Goal: Task Accomplishment & Management: Manage account settings

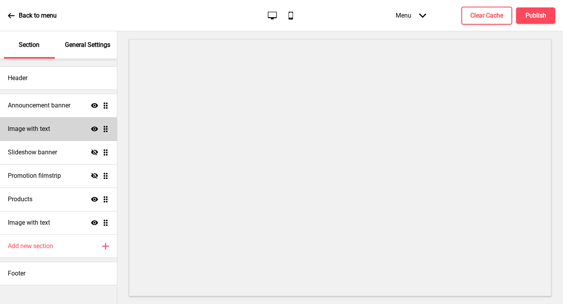
click at [64, 125] on div "Image with text Show Drag" at bounding box center [58, 128] width 117 height 23
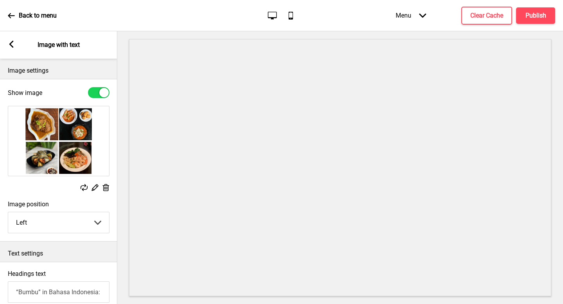
click at [16, 47] on div "Arrow left Image with text" at bounding box center [58, 44] width 117 height 27
click at [10, 45] on icon at bounding box center [11, 44] width 4 height 7
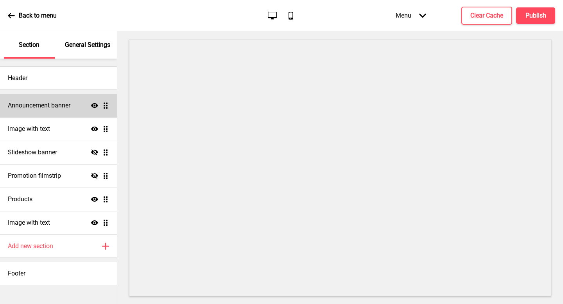
click at [64, 97] on div "Announcement banner Show Drag" at bounding box center [58, 105] width 117 height 23
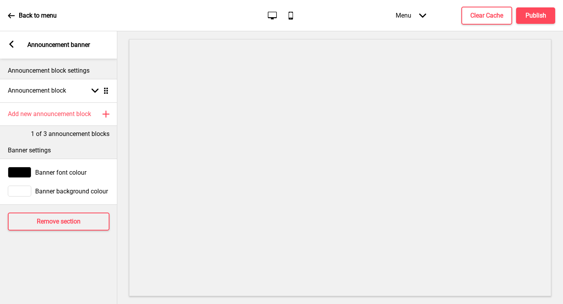
click at [23, 186] on div at bounding box center [19, 191] width 23 height 11
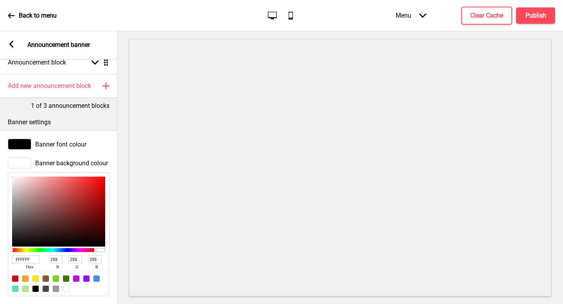
scroll to position [47, 0]
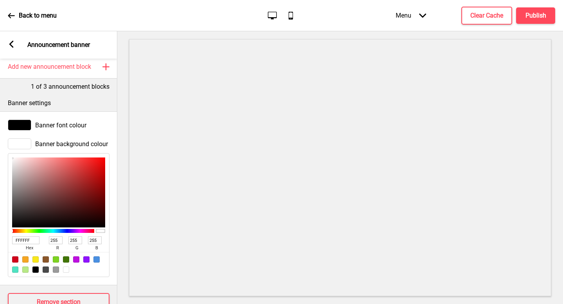
click at [27, 241] on input "FFFFFF" at bounding box center [25, 240] width 27 height 8
paste input "b29e4b"
type input "b29e4b"
type input "178"
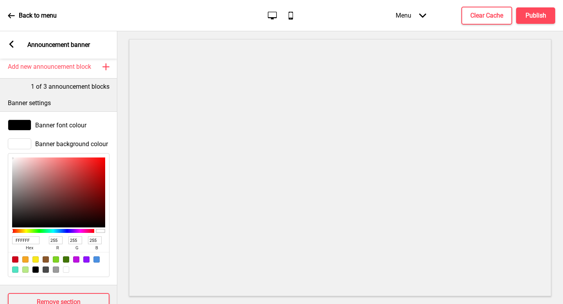
type input "158"
type input "75"
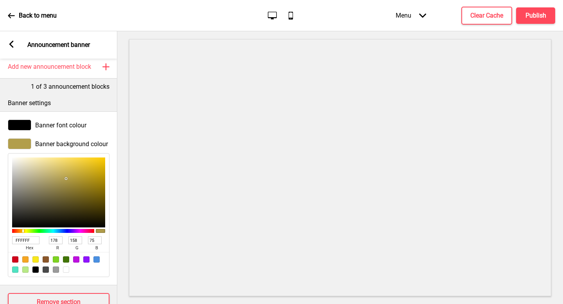
type input "B29E4B"
click at [24, 125] on div at bounding box center [19, 125] width 23 height 11
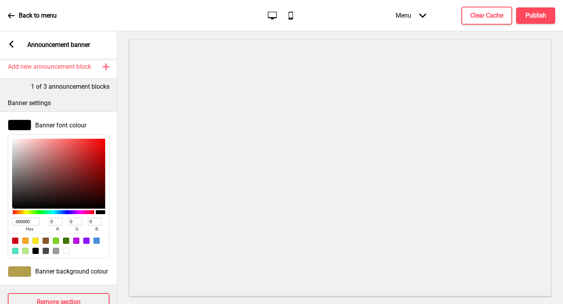
type input "905353"
type input "144"
type input "83"
type input "975E5E"
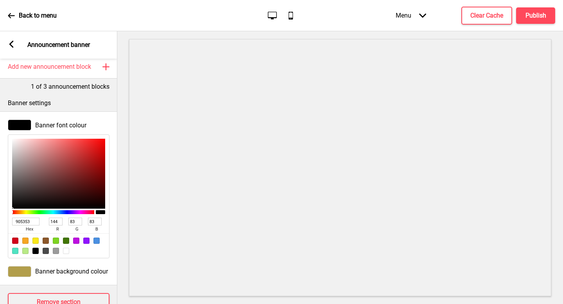
type input "151"
type input "94"
type input "DDBBBB"
type input "221"
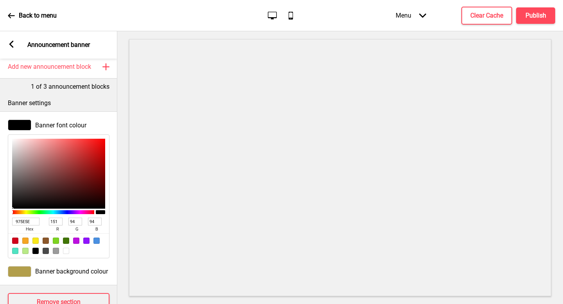
type input "187"
type input "FFFFFF"
type input "255"
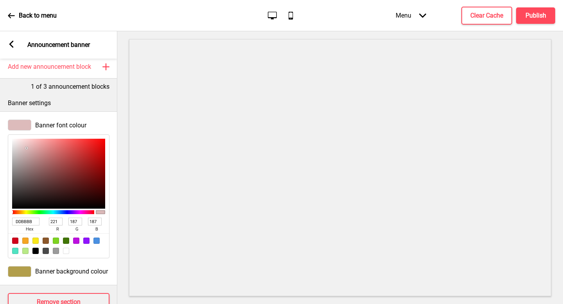
type input "255"
drag, startPoint x: 39, startPoint y: 162, endPoint x: 7, endPoint y: 128, distance: 46.7
click at [7, 128] on div "Banner font colour FFFFFF hex 255 r 255 g 255 b 100 a" at bounding box center [58, 189] width 117 height 147
type input "601C1C"
type input "96"
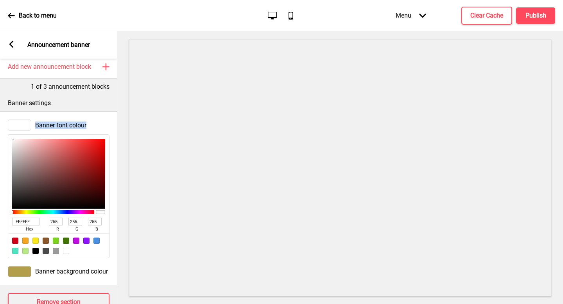
type input "28"
type input "5F1B1B"
type input "95"
type input "27"
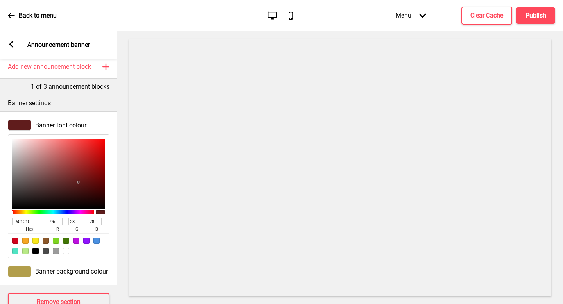
type input "27"
type input "370D0D"
type input "55"
type input "13"
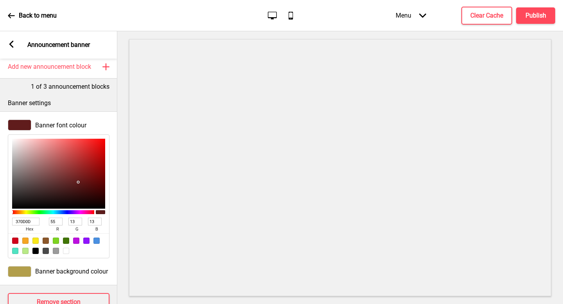
type input "150303"
type input "21"
type input "3"
type input "020000"
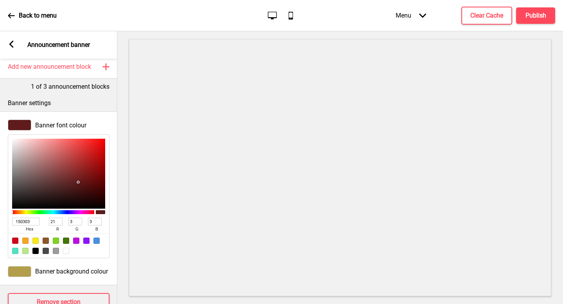
type input "2"
type input "0"
type input "040000"
type input "4"
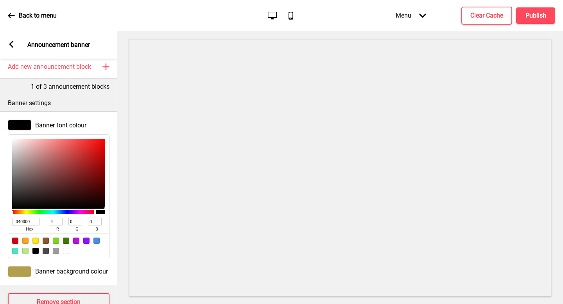
type input "1A0101"
type input "26"
type input "1"
type input "360000"
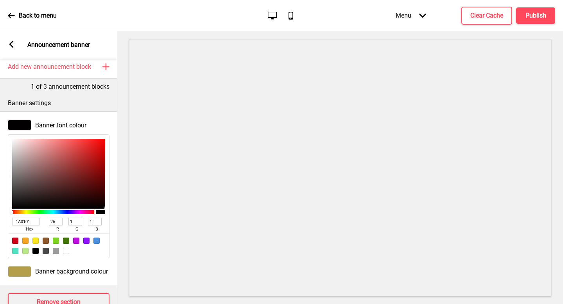
type input "54"
type input "0"
type input "300000"
type input "48"
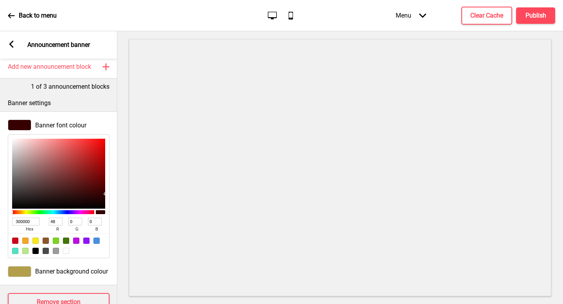
type input "2A0000"
type input "42"
type input "1A0000"
type input "26"
type input "020000"
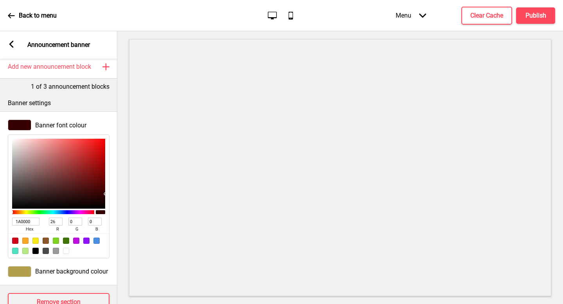
type input "2"
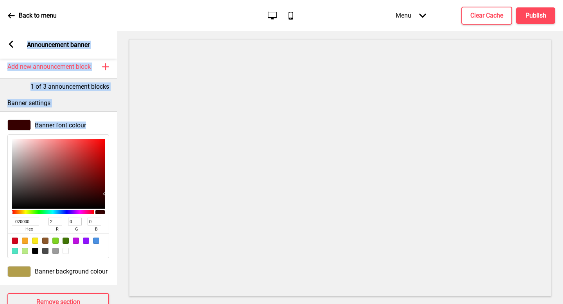
type input "000000"
type input "0"
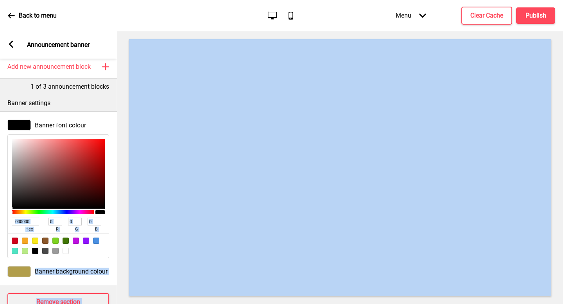
drag, startPoint x: 79, startPoint y: 182, endPoint x: 122, endPoint y: 219, distance: 56.8
click at [122, 219] on div "Section General Settings Header Announcement banner Show Drag Image with text S…" at bounding box center [281, 167] width 563 height 273
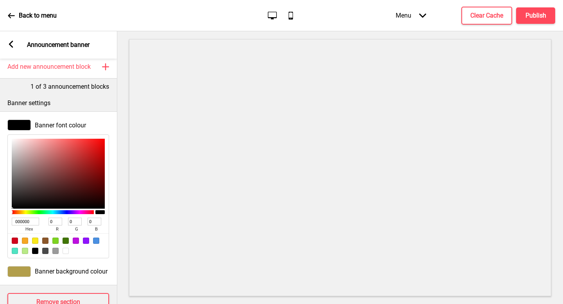
click at [15, 48] on div "Arrow left Announcement banner" at bounding box center [58, 44] width 117 height 27
click at [11, 47] on icon at bounding box center [11, 44] width 4 height 7
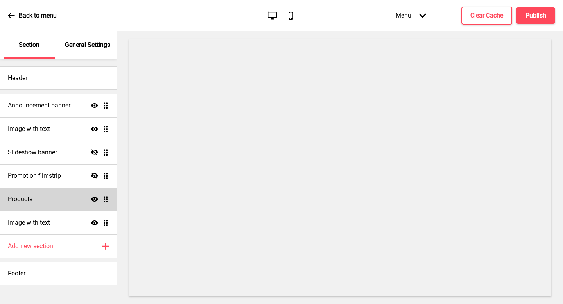
click at [41, 204] on div "Products Show Drag" at bounding box center [58, 199] width 117 height 23
select select "list"
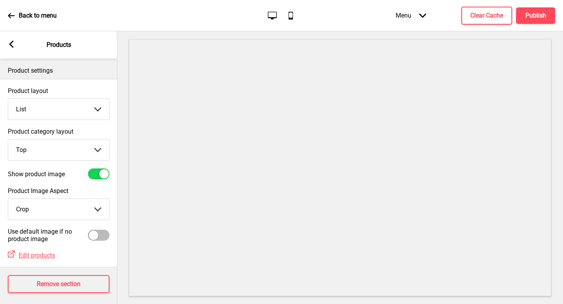
scroll to position [5, 0]
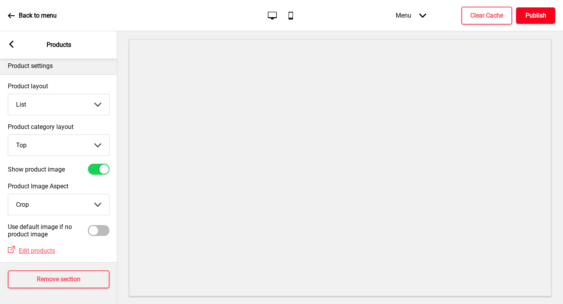
click at [543, 20] on button "Publish" at bounding box center [535, 15] width 39 height 16
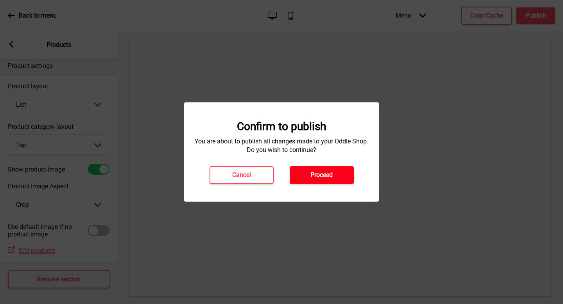
click at [320, 172] on h4 "Proceed" at bounding box center [321, 175] width 22 height 9
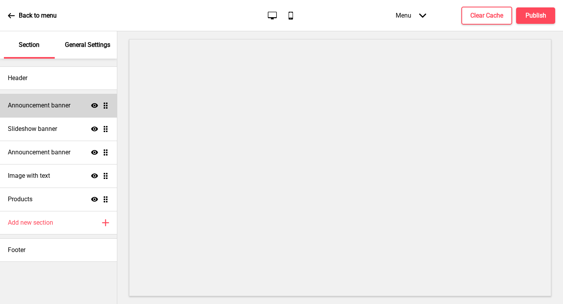
click at [75, 108] on div "Announcement banner Show Drag" at bounding box center [58, 105] width 117 height 23
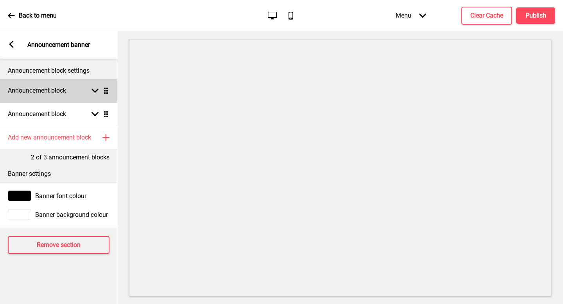
click at [65, 94] on h4 "Announcement block" at bounding box center [37, 90] width 58 height 9
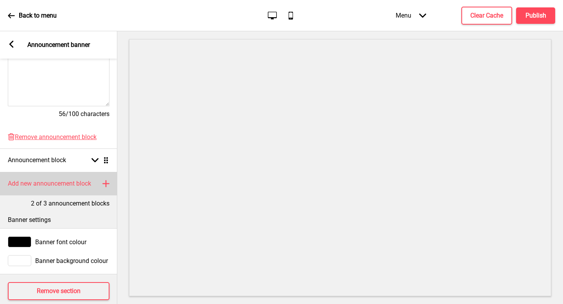
scroll to position [224, 0]
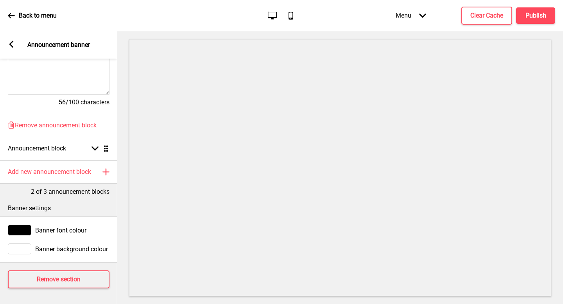
click at [23, 254] on div "Banner background colour" at bounding box center [58, 249] width 117 height 19
click at [20, 250] on div at bounding box center [19, 248] width 23 height 11
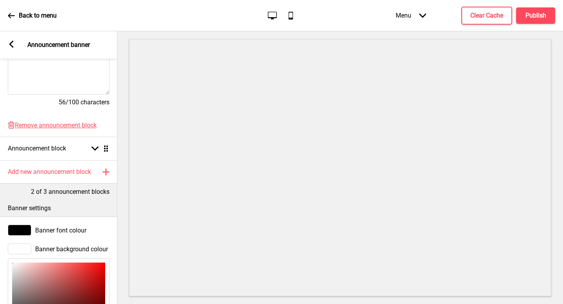
scroll to position [352, 0]
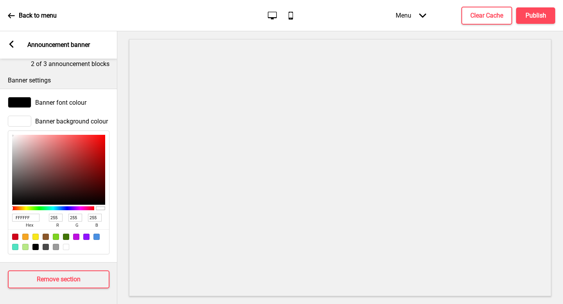
click at [30, 221] on input "FFFFFF" at bounding box center [25, 218] width 27 height 8
paste input "🍴 Pick Your Favorites! Min. 8 Sets Required per Order"
click at [33, 221] on input "FFFFFF" at bounding box center [25, 218] width 27 height 8
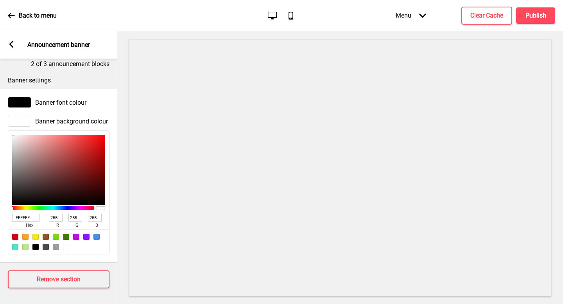
click at [33, 221] on input "FFFFFF" at bounding box center [25, 218] width 27 height 8
paste input "b29e4b"
type input "b29e4b"
type input "178"
type input "158"
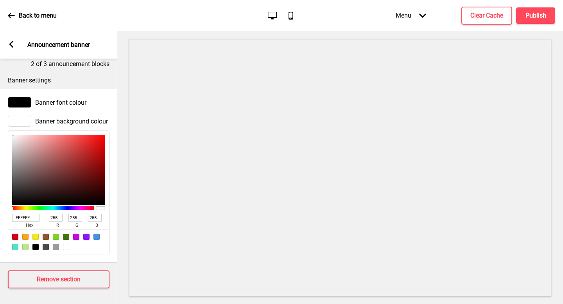
type input "75"
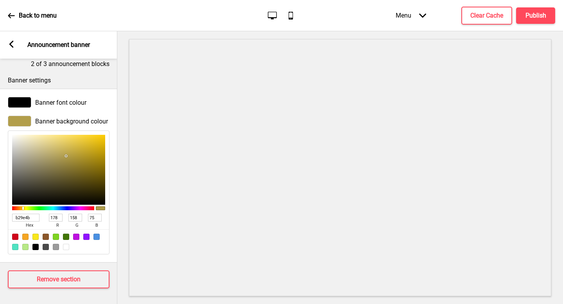
type input "b29e4b"
click at [25, 104] on div at bounding box center [19, 102] width 23 height 11
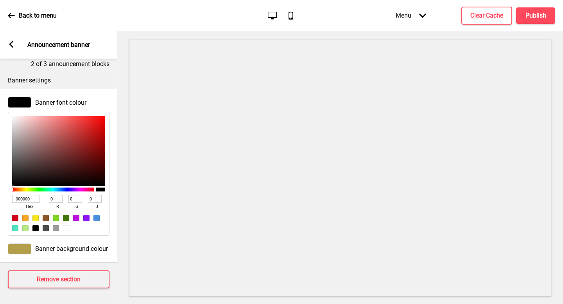
type input "E5C8C8"
type input "229"
type input "200"
type input "F1DEDE"
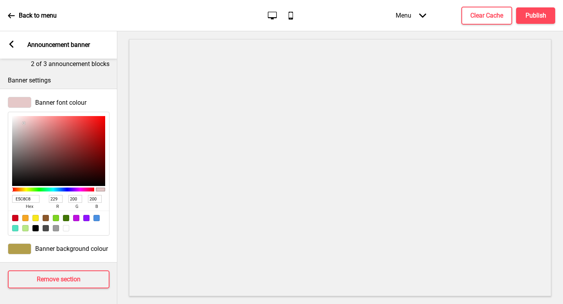
type input "241"
type input "222"
type input "FFFFFF"
type input "255"
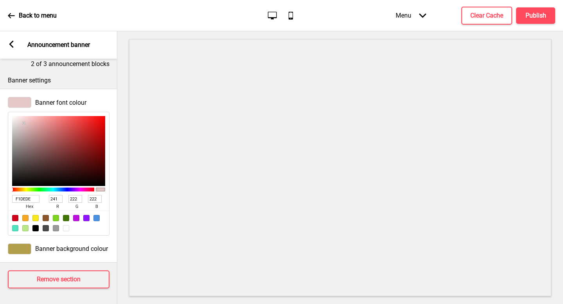
type input "255"
drag, startPoint x: 24, startPoint y: 124, endPoint x: 0, endPoint y: 106, distance: 29.6
click at [0, 106] on div "Banner font colour FFFFFF hex 255 r 255 g 255 b 100 a" at bounding box center [58, 166] width 117 height 147
click at [13, 47] on icon at bounding box center [11, 44] width 4 height 7
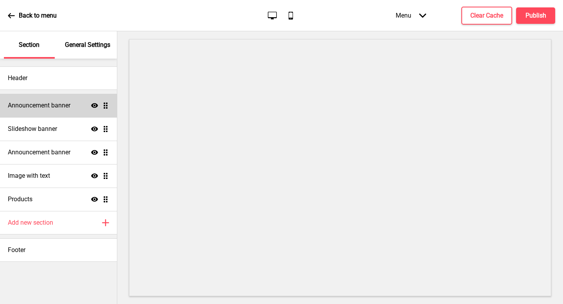
click at [66, 109] on h4 "Announcement banner" at bounding box center [39, 105] width 63 height 9
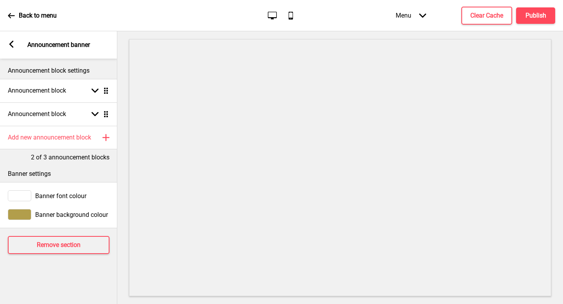
click at [13, 43] on rect at bounding box center [11, 44] width 7 height 7
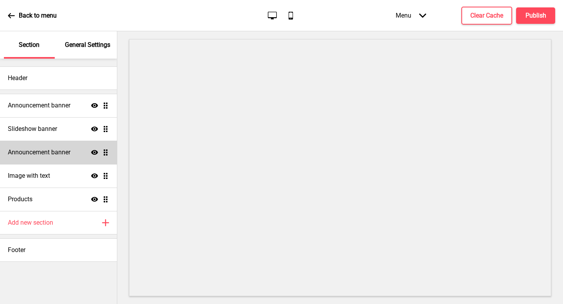
click at [54, 160] on div "Announcement banner Show Drag" at bounding box center [58, 152] width 117 height 23
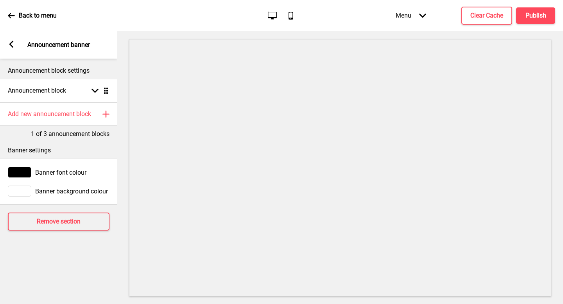
click at [26, 163] on div "Banner font colour" at bounding box center [58, 172] width 117 height 19
click at [26, 170] on div at bounding box center [19, 172] width 23 height 11
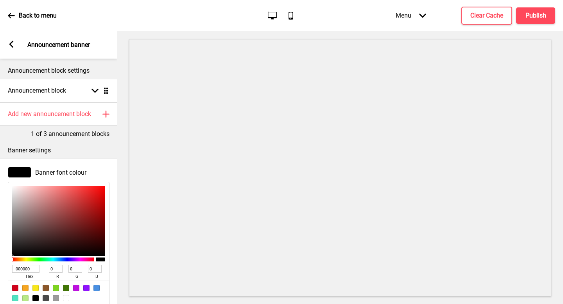
type input "E09696"
type input "224"
type input "150"
type input "E09898"
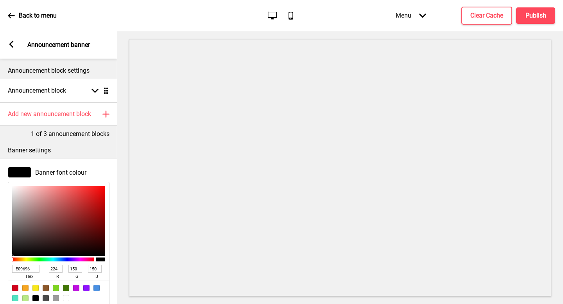
type input "152"
type input "F2BEBE"
type input "242"
type input "190"
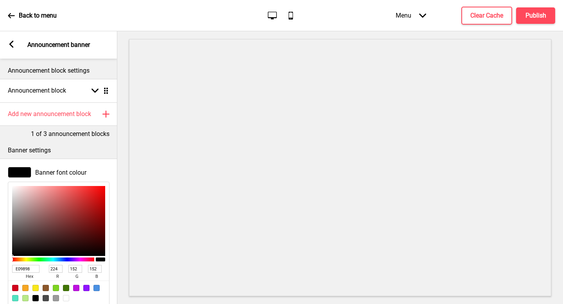
type input "190"
type input "FFFFFF"
type input "255"
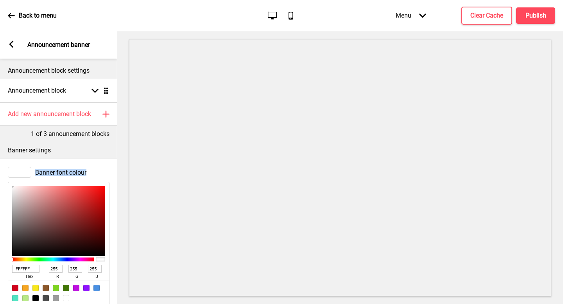
drag, startPoint x: 32, startPoint y: 190, endPoint x: 0, endPoint y: 170, distance: 37.3
click at [0, 170] on div "Banner font colour FFFFFF hex 255 r 255 g 255 b 100 a" at bounding box center [58, 236] width 117 height 147
click at [78, 158] on div "Banner settings" at bounding box center [58, 148] width 117 height 20
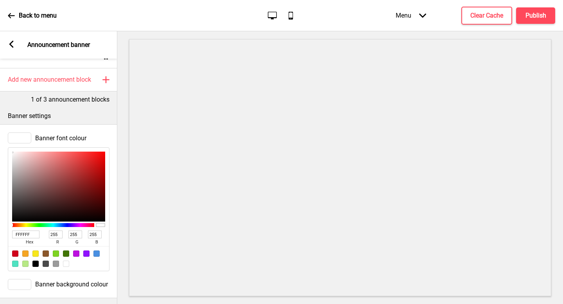
scroll to position [58, 0]
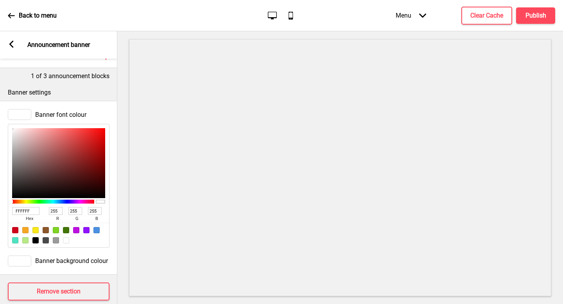
click at [86, 91] on p "Banner settings" at bounding box center [59, 92] width 102 height 9
click at [123, 170] on div at bounding box center [340, 167] width 446 height 273
click at [28, 263] on div at bounding box center [19, 261] width 23 height 11
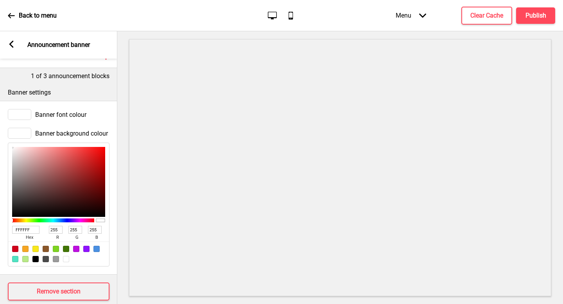
click at [24, 227] on input "FFFFFF" at bounding box center [25, 230] width 27 height 8
paste input "b29e4b"
type input "b29e4b"
type input "178"
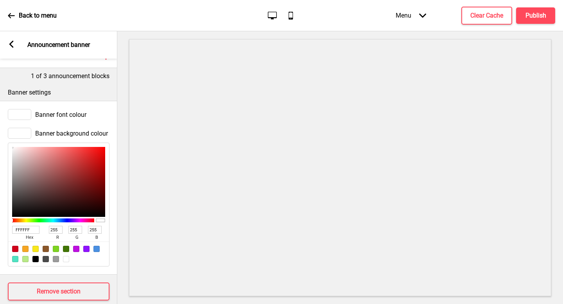
type input "158"
type input "75"
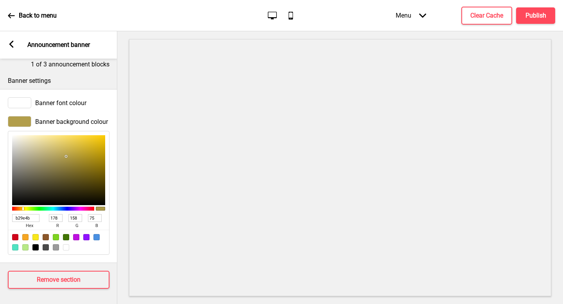
scroll to position [0, 0]
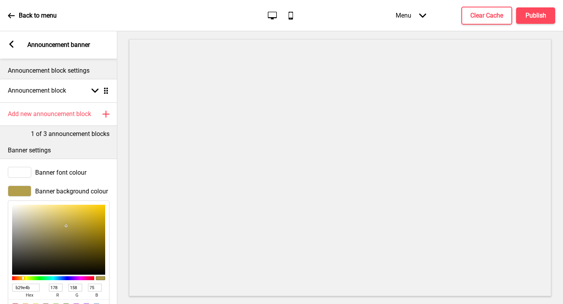
type input "B29E4B"
click at [50, 43] on p "Announcement banner" at bounding box center [58, 45] width 63 height 9
click at [13, 46] on rect at bounding box center [11, 44] width 7 height 7
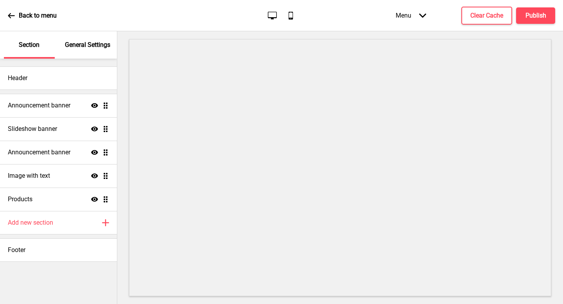
click at [65, 52] on div "General Settings" at bounding box center [88, 44] width 51 height 27
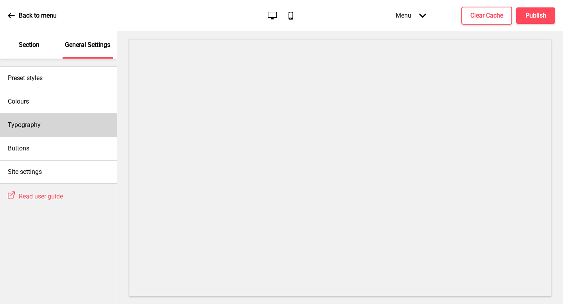
click at [54, 114] on div "Typography" at bounding box center [58, 124] width 117 height 23
select select "Lato"
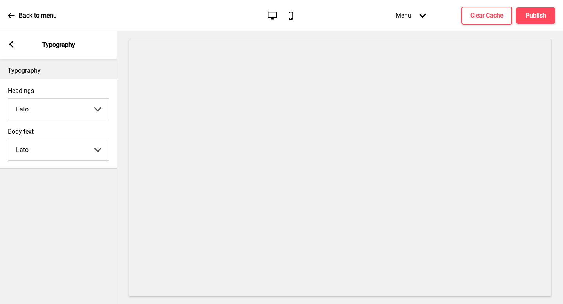
click at [4, 46] on div "Arrow left Typography" at bounding box center [58, 44] width 117 height 27
click at [12, 46] on icon at bounding box center [11, 44] width 4 height 7
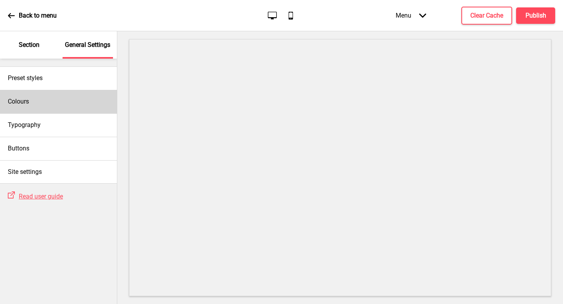
click at [26, 106] on div "Colours" at bounding box center [58, 101] width 117 height 23
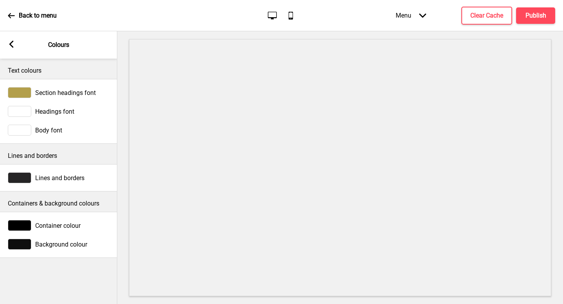
click at [25, 89] on div at bounding box center [19, 92] width 23 height 11
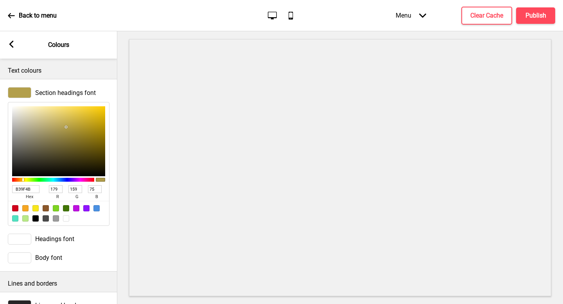
type input "3B351C"
type input "59"
type input "53"
type input "28"
click at [62, 160] on div at bounding box center [58, 141] width 93 height 70
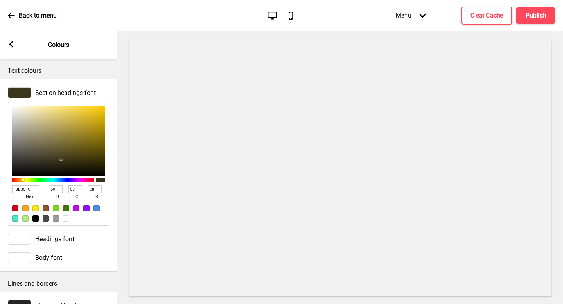
click at [27, 186] on input "3B351C" at bounding box center [25, 189] width 27 height 8
paste input "b29e4b"
type input "b29e4b"
type input "178"
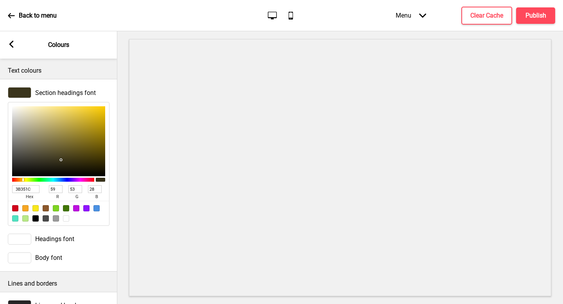
type input "158"
type input "75"
type input "B29E4B"
click at [16, 52] on div "Arrow left Colours" at bounding box center [58, 44] width 117 height 27
click at [13, 46] on rect at bounding box center [11, 44] width 7 height 7
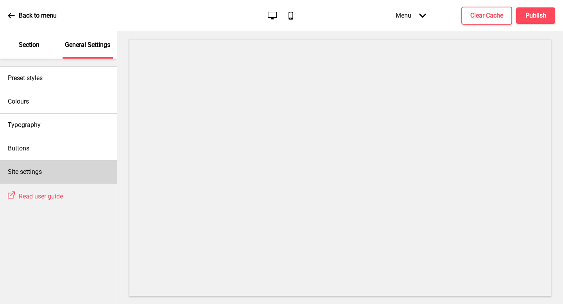
click at [65, 163] on div "Site settings" at bounding box center [58, 171] width 117 height 23
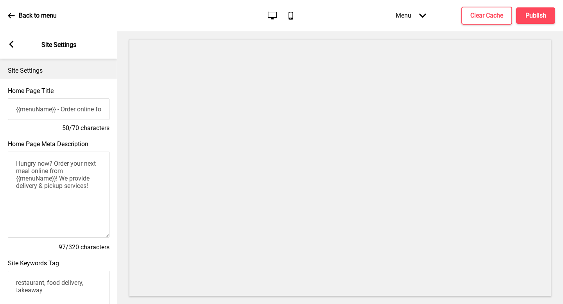
click at [11, 14] on icon at bounding box center [11, 15] width 7 height 7
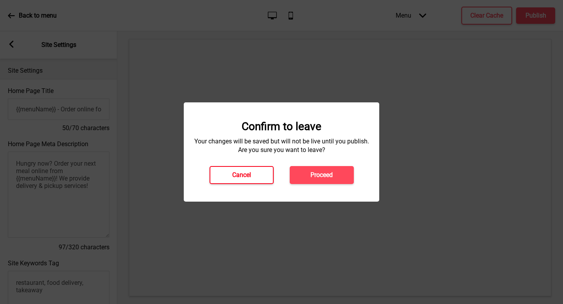
click at [270, 176] on button "Cancel" at bounding box center [241, 175] width 64 height 18
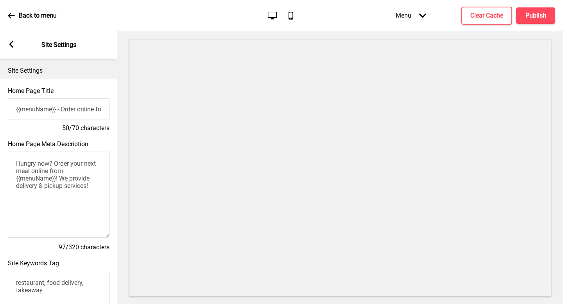
click at [9, 45] on rect at bounding box center [11, 44] width 7 height 7
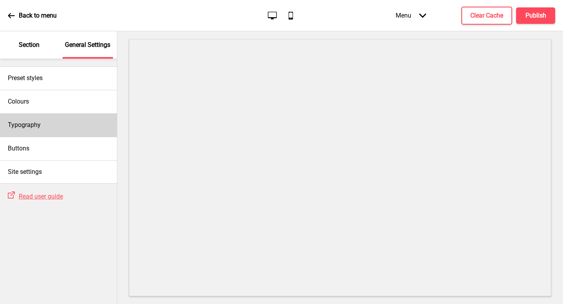
click at [46, 127] on div "Typography" at bounding box center [58, 124] width 117 height 23
select select "Lato"
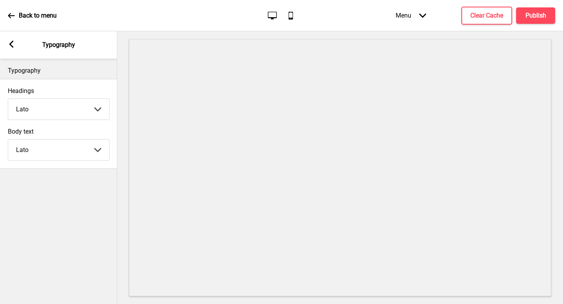
click at [11, 43] on icon at bounding box center [11, 44] width 4 height 7
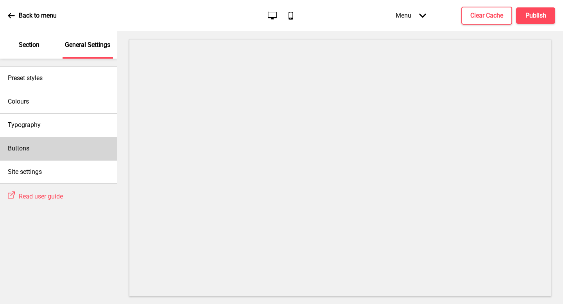
click at [27, 141] on div "Buttons" at bounding box center [58, 148] width 117 height 23
select select "square"
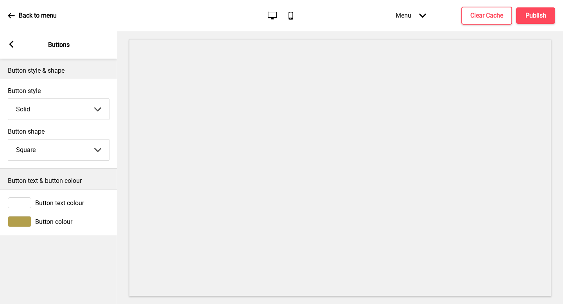
click at [11, 47] on rect at bounding box center [11, 44] width 7 height 7
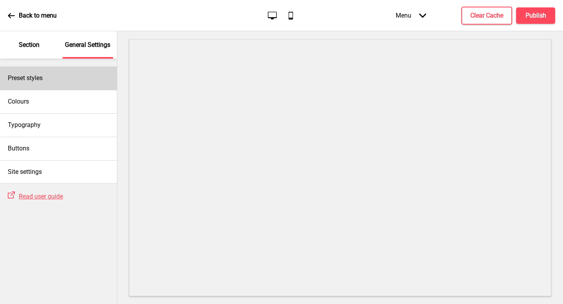
click at [41, 84] on div "Preset styles" at bounding box center [58, 77] width 117 height 23
select select "Custom"
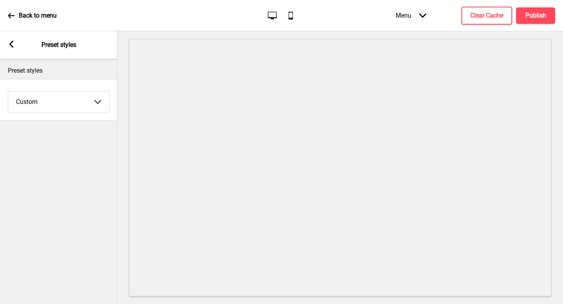
click at [7, 47] on div "Arrow left Preset styles" at bounding box center [58, 44] width 117 height 27
click at [10, 43] on icon at bounding box center [11, 44] width 4 height 7
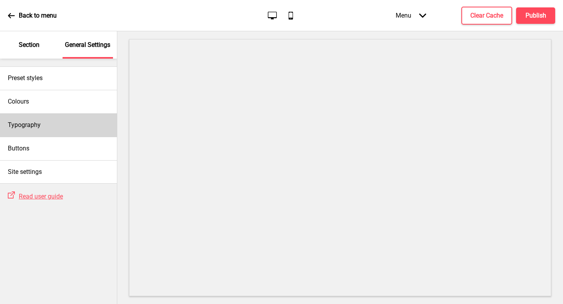
click at [25, 118] on div "Typography" at bounding box center [58, 124] width 117 height 23
select select "Lato"
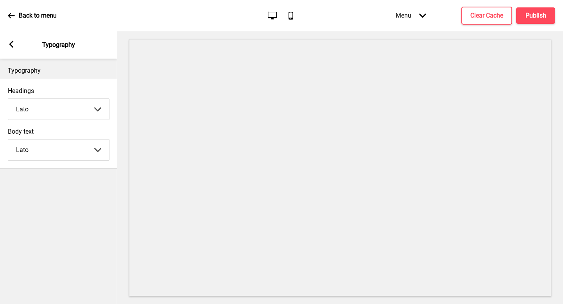
click at [14, 45] on rect at bounding box center [11, 44] width 7 height 7
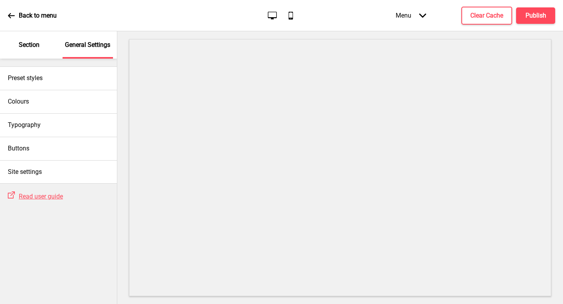
click at [9, 14] on icon at bounding box center [11, 15] width 7 height 7
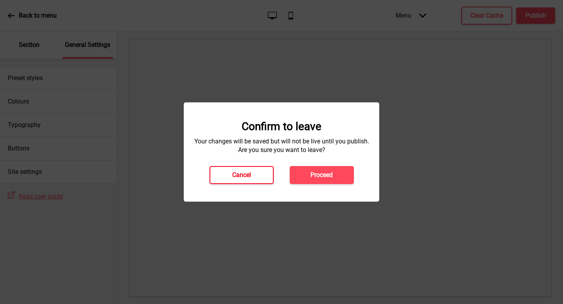
click at [251, 175] on button "Cancel" at bounding box center [241, 175] width 64 height 18
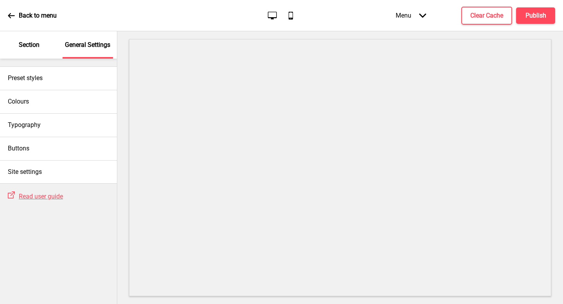
click at [10, 14] on icon at bounding box center [11, 15] width 7 height 5
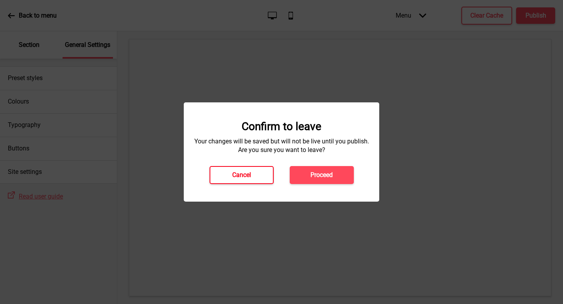
click at [249, 179] on button "Cancel" at bounding box center [241, 175] width 64 height 18
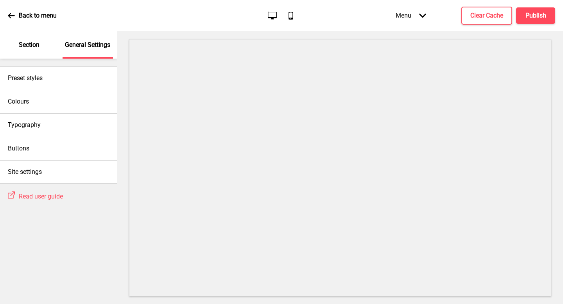
click at [30, 47] on p "Section" at bounding box center [29, 45] width 21 height 9
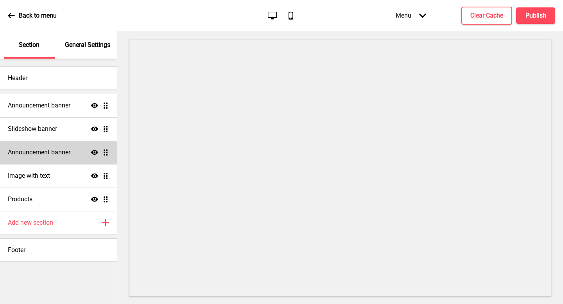
click at [56, 158] on div "Announcement banner Show Drag" at bounding box center [58, 152] width 117 height 23
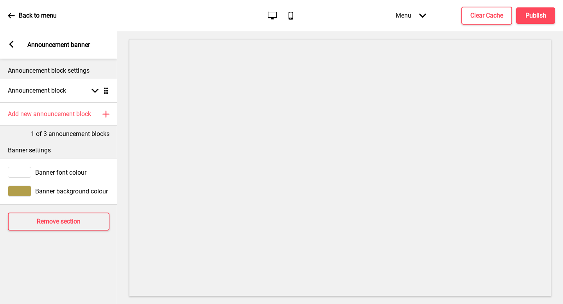
click at [29, 166] on div "Banner font colour" at bounding box center [58, 172] width 117 height 19
click at [27, 168] on div at bounding box center [19, 172] width 23 height 11
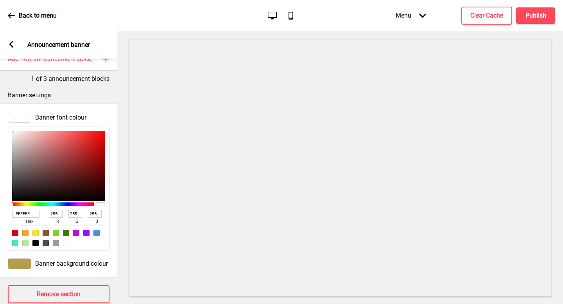
scroll to position [57, 0]
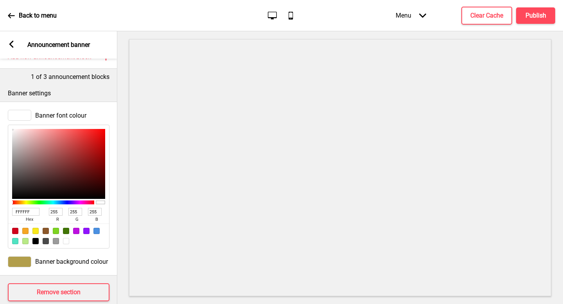
click at [24, 213] on input "FFFFFF" at bounding box center [25, 212] width 27 height 8
paste input "b29e4b"
type input "b29e4b"
type input "178"
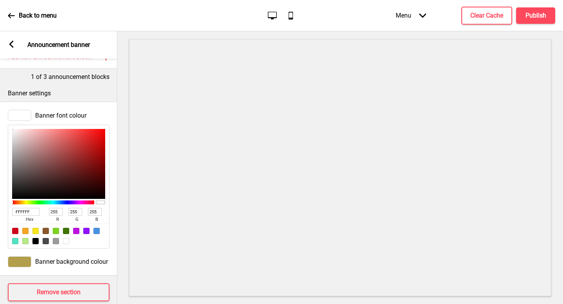
type input "158"
type input "75"
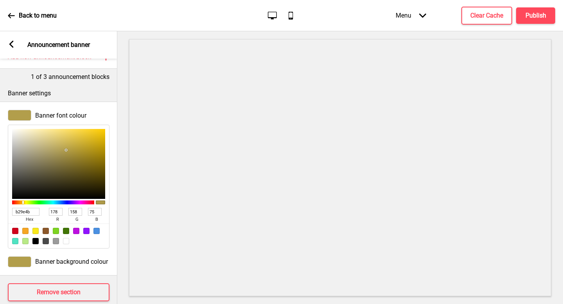
type input "B29E4B"
click at [57, 259] on span "Banner background colour" at bounding box center [71, 261] width 73 height 7
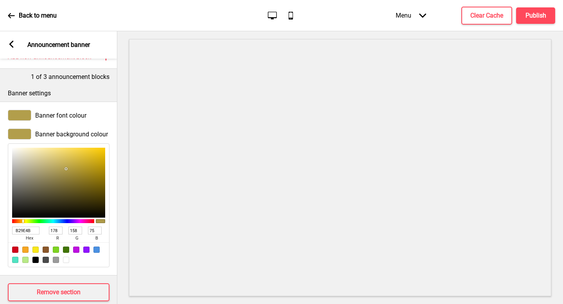
type input "A19A80"
type input "161"
type input "154"
type input "128"
type input "A19A81"
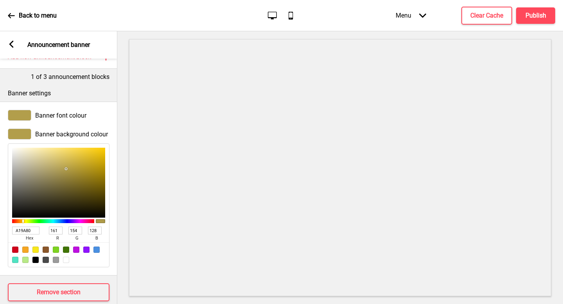
type input "129"
type input "B2AC98"
type input "178"
type input "172"
type input "152"
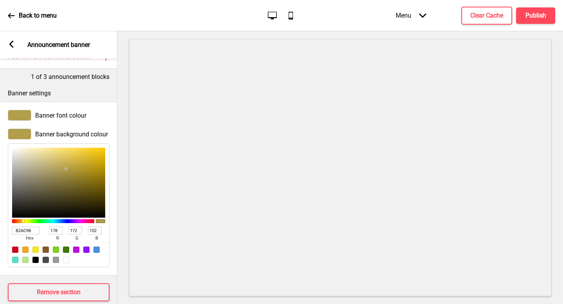
type input "FCFCFC"
type input "252"
type input "FFFFFF"
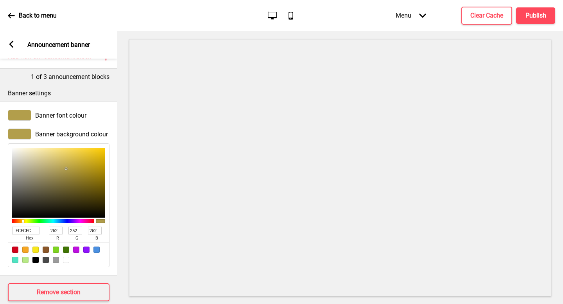
type input "255"
drag, startPoint x: 31, startPoint y: 174, endPoint x: 0, endPoint y: 129, distance: 54.5
click at [0, 129] on div "Banner background colour FFFFFF hex 255 r 255 g 255 b 100 a" at bounding box center [58, 198] width 117 height 147
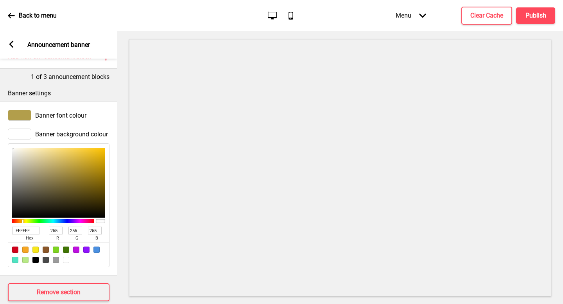
click at [11, 43] on rect at bounding box center [11, 44] width 7 height 7
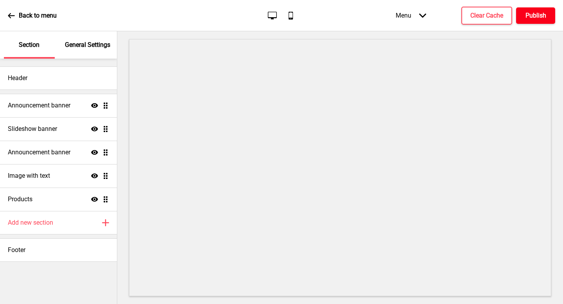
click at [546, 18] on button "Publish" at bounding box center [535, 15] width 39 height 16
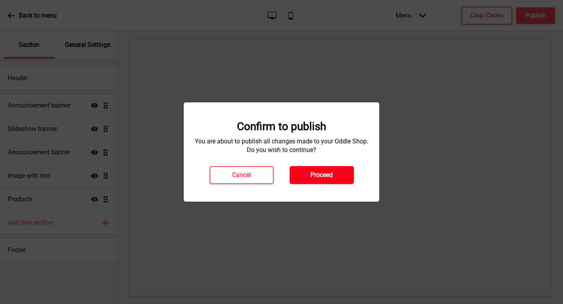
click at [331, 181] on button "Proceed" at bounding box center [322, 175] width 64 height 18
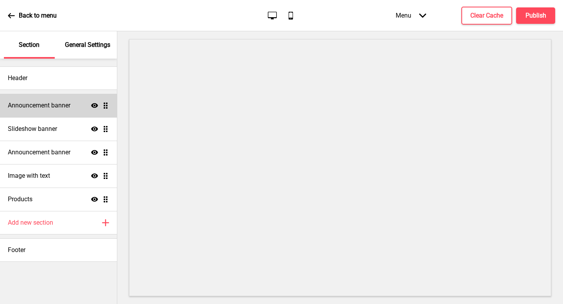
click at [61, 104] on h4 "Announcement banner" at bounding box center [39, 105] width 63 height 9
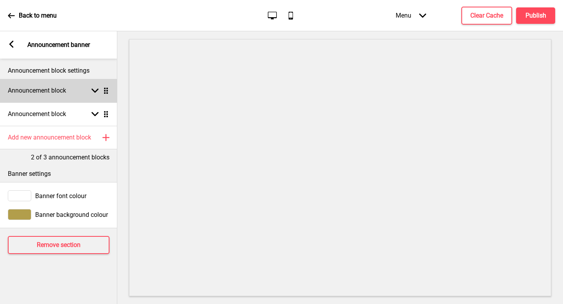
click at [59, 93] on h4 "Announcement block" at bounding box center [37, 90] width 58 height 9
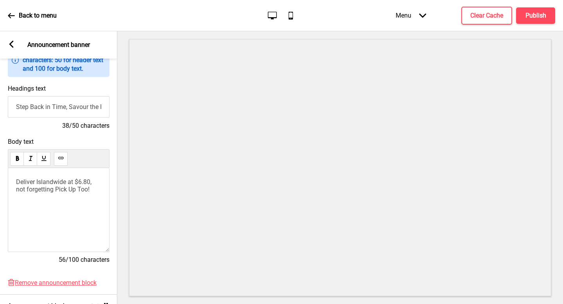
scroll to position [73, 0]
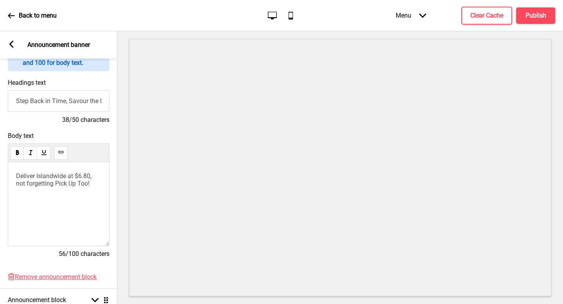
click at [74, 178] on span "Deliver Islandwide at $6.80, not forgetting Pick Up Too!" at bounding box center [54, 179] width 77 height 15
click at [70, 103] on input "Step Back in Time, Savour the Flavours" at bounding box center [59, 100] width 102 height 21
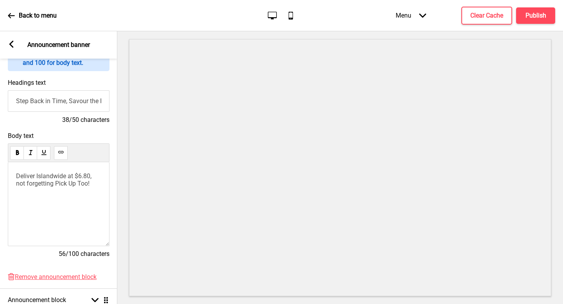
click at [70, 103] on input "Step Back in Time, Savour the Flavours" at bounding box center [59, 100] width 102 height 21
paste input "Available for Pick-up and Delivery"
type input "Available for Pick-up and Delivery"
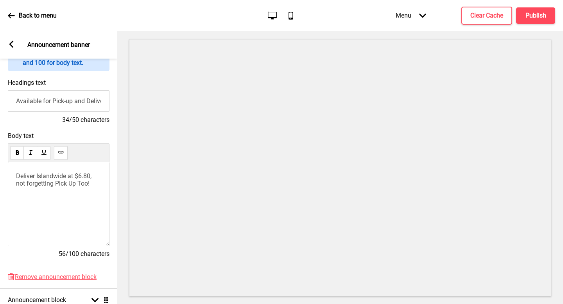
click at [88, 179] on span "Deliver Islandwide at $6.80, not forgetting Pick Up Too!" at bounding box center [54, 179] width 77 height 15
click at [11, 45] on rect at bounding box center [11, 44] width 7 height 7
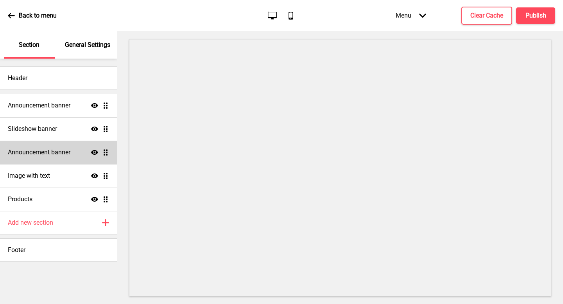
click at [47, 153] on h4 "Announcement banner" at bounding box center [39, 152] width 63 height 9
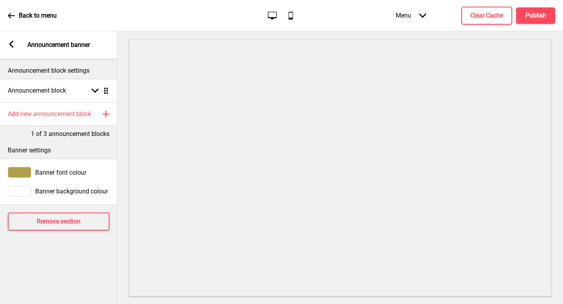
click at [13, 45] on rect at bounding box center [11, 44] width 7 height 7
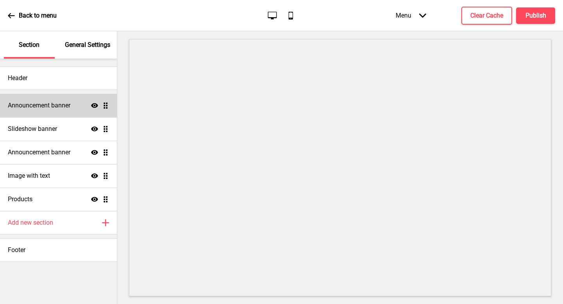
click at [46, 107] on h4 "Announcement banner" at bounding box center [39, 105] width 63 height 9
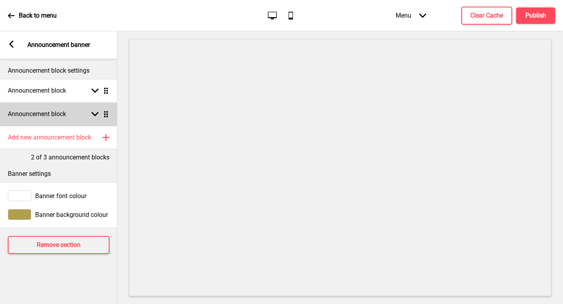
click at [52, 122] on div "Announcement block Arrow down Drag" at bounding box center [58, 113] width 117 height 23
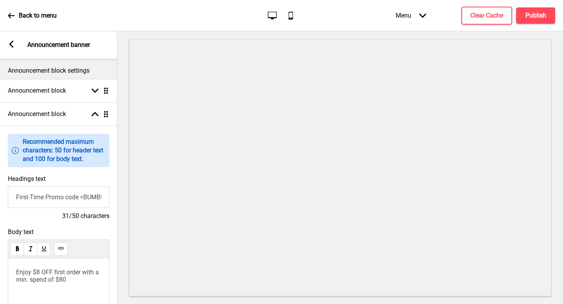
click at [56, 199] on input "First-Time Promo code <BUMBU8>>" at bounding box center [59, 196] width 102 height 21
paste input "Enjoy $8 OFF your first order!"
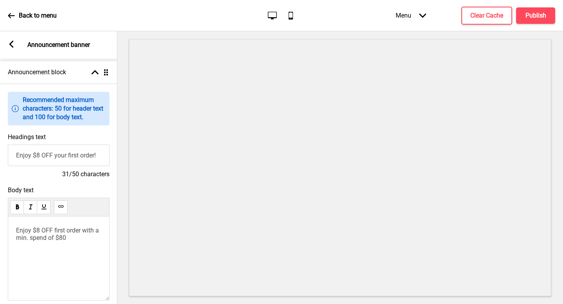
scroll to position [47, 0]
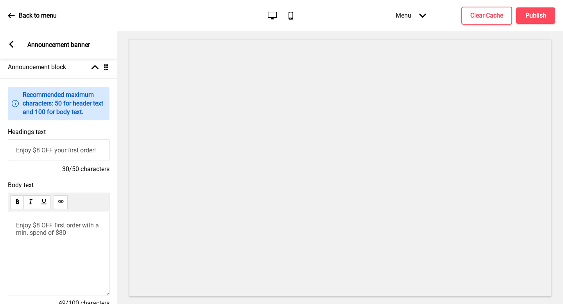
type input "Enjoy $8 OFF your first order!"
click at [61, 227] on span "Enjoy $8 OFF first order with a min. spend of $80" at bounding box center [58, 229] width 84 height 15
click at [40, 233] on span "Min. Spend $80, use promo code <BUMBU8>" at bounding box center [54, 229] width 77 height 15
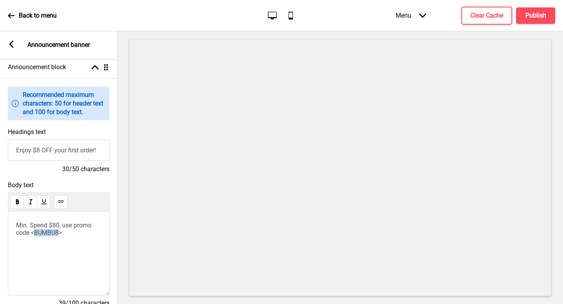
click at [40, 233] on span "Min. Spend $80, use promo code <BUMBU8>" at bounding box center [54, 229] width 77 height 15
click at [4, 46] on div "Arrow left Announcement banner" at bounding box center [58, 44] width 117 height 27
click at [7, 46] on div "Arrow left Announcement banner" at bounding box center [58, 44] width 117 height 27
click at [13, 46] on rect at bounding box center [11, 44] width 7 height 7
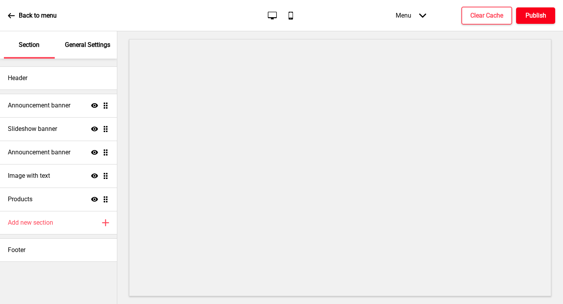
click at [535, 21] on button "Publish" at bounding box center [535, 15] width 39 height 16
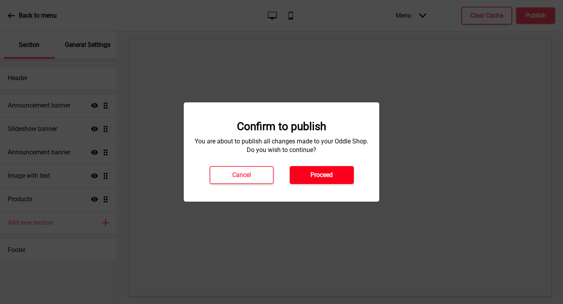
click at [338, 166] on button "Proceed" at bounding box center [322, 175] width 64 height 18
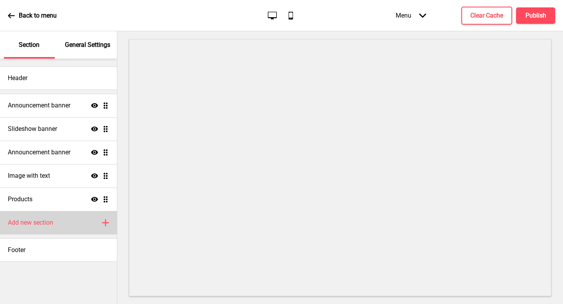
click at [61, 223] on div "Add new section Plus" at bounding box center [58, 222] width 117 height 23
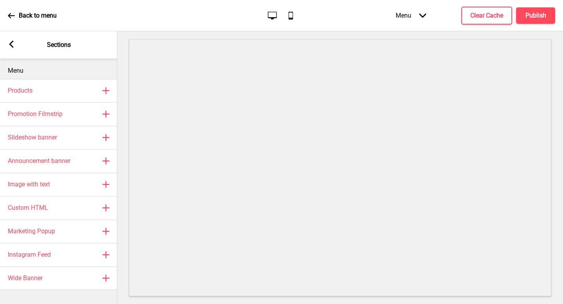
click at [13, 51] on div "Arrow left Sections" at bounding box center [58, 44] width 117 height 27
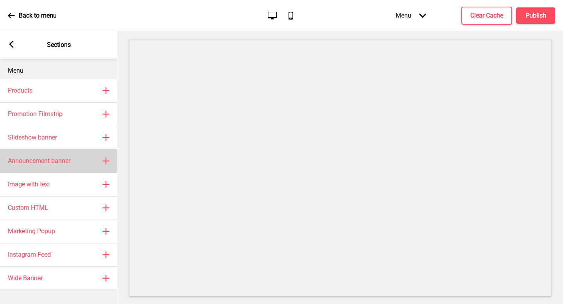
click at [44, 156] on div "Announcement banner Plus" at bounding box center [58, 160] width 117 height 23
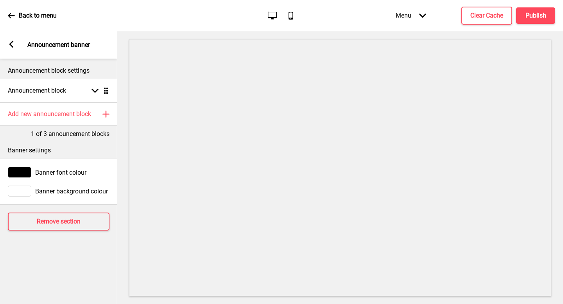
click at [8, 42] on rect at bounding box center [11, 44] width 7 height 7
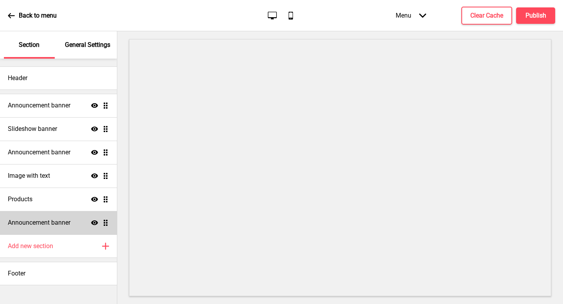
click at [93, 223] on icon "Show" at bounding box center [94, 222] width 7 height 7
click at [66, 224] on h4 "Announcement banner" at bounding box center [39, 222] width 63 height 9
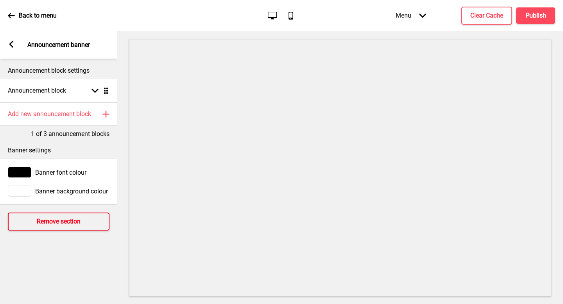
click at [66, 224] on h4 "Remove section" at bounding box center [59, 221] width 44 height 9
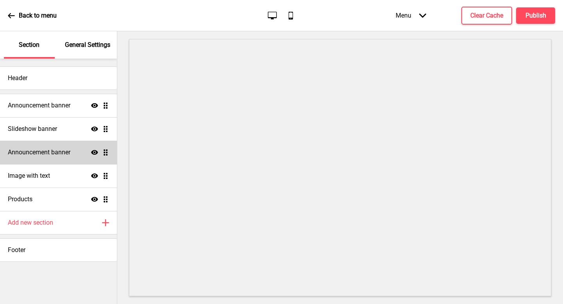
click at [45, 149] on h4 "Announcement banner" at bounding box center [39, 152] width 63 height 9
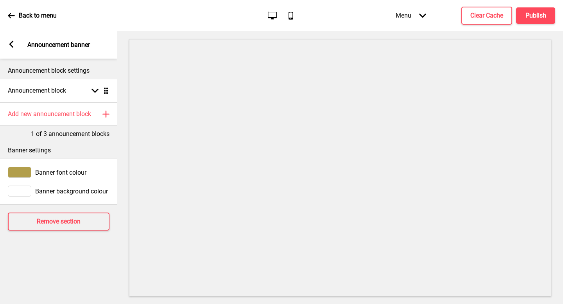
click at [27, 192] on div at bounding box center [19, 191] width 23 height 11
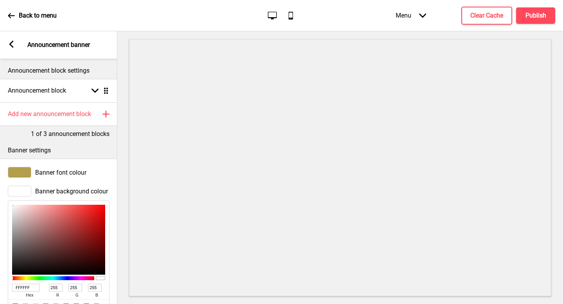
type input "927575"
type input "146"
type input "117"
type input "8E7878"
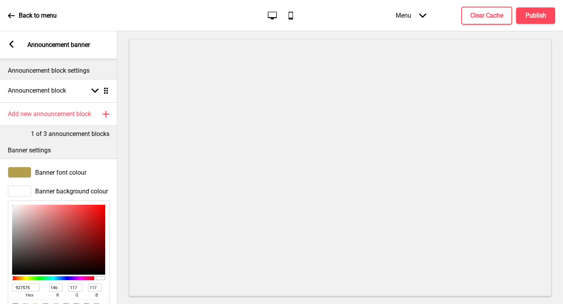
type input "142"
type input "120"
type input "746B6B"
type input "116"
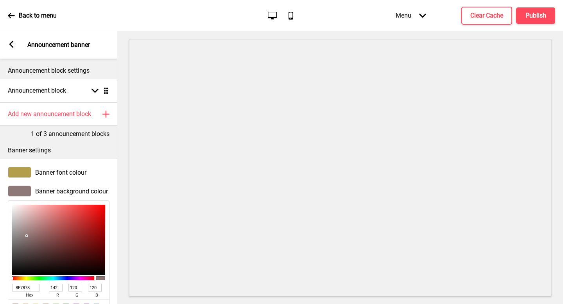
type input "107"
type input "545151"
type input "84"
type input "81"
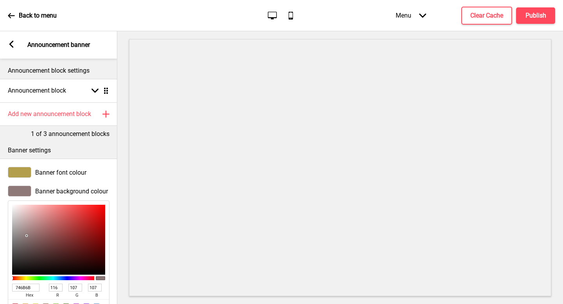
type input "81"
type input "262626"
type input "38"
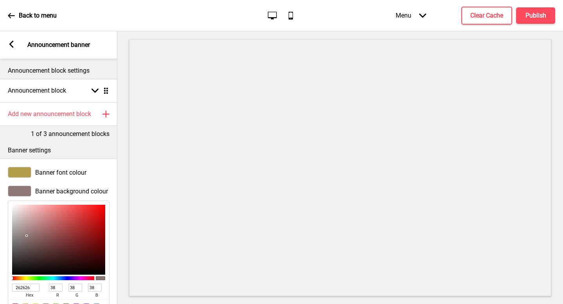
type input "000000"
type input "0"
drag, startPoint x: 29, startPoint y: 235, endPoint x: 7, endPoint y: 284, distance: 53.5
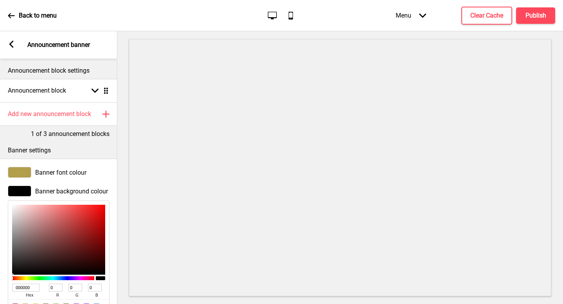
click at [7, 284] on div "Banner background colour 000000 hex 0 r 0 g 0 b 100 a" at bounding box center [58, 255] width 117 height 147
click at [533, 21] on button "Publish" at bounding box center [535, 15] width 39 height 16
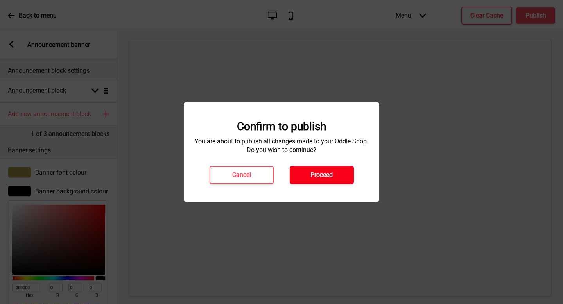
click at [328, 171] on h4 "Proceed" at bounding box center [321, 175] width 22 height 9
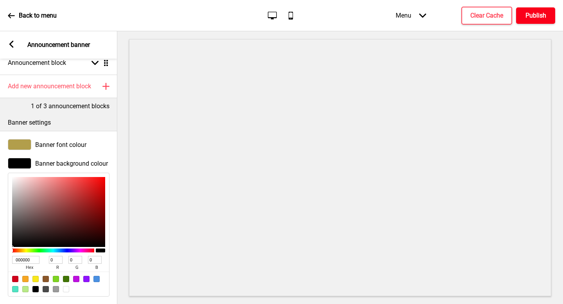
scroll to position [32, 0]
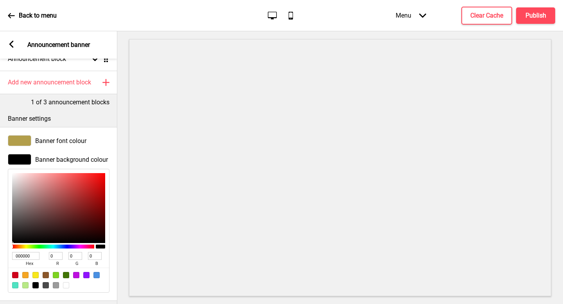
click at [24, 141] on div at bounding box center [19, 140] width 23 height 11
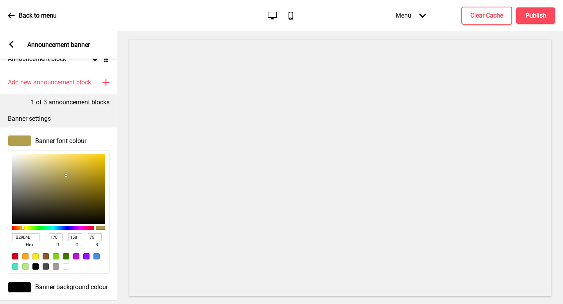
type input "948C6C"
type input "148"
type input "140"
type input "108"
type input "978F6F"
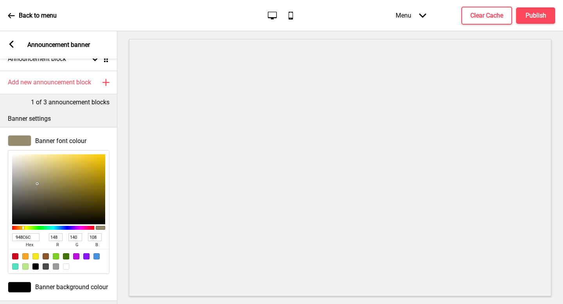
type input "151"
type input "143"
type input "111"
type input "BCB599"
type input "188"
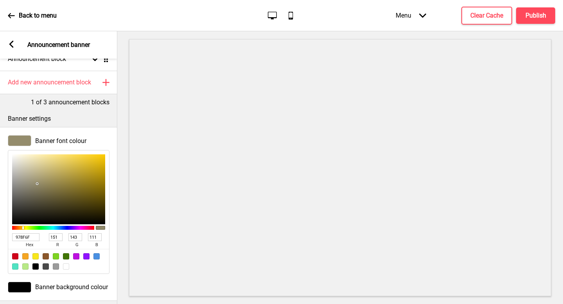
type input "181"
type input "153"
type input "FFFEF9"
type input "255"
type input "254"
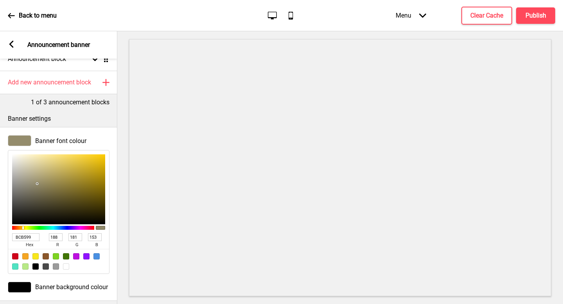
type input "249"
type input "FFFFFF"
type input "255"
drag, startPoint x: 37, startPoint y: 183, endPoint x: 2, endPoint y: 131, distance: 63.1
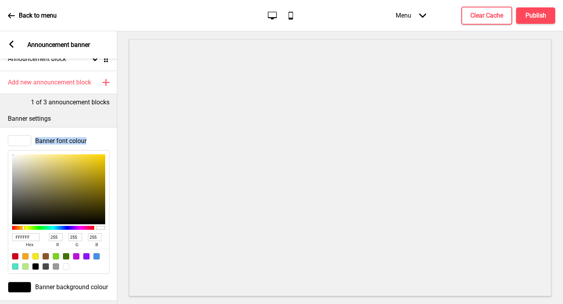
click at [2, 131] on div "Banner font colour FFFFFF hex 255 r 255 g 255 b 100 a Banner background colour" at bounding box center [58, 214] width 117 height 174
click at [535, 13] on h4 "Publish" at bounding box center [535, 15] width 21 height 9
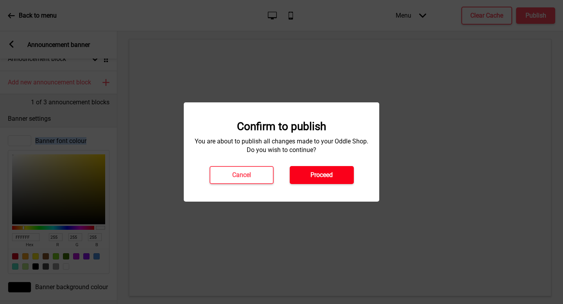
click at [321, 177] on h4 "Proceed" at bounding box center [321, 175] width 22 height 9
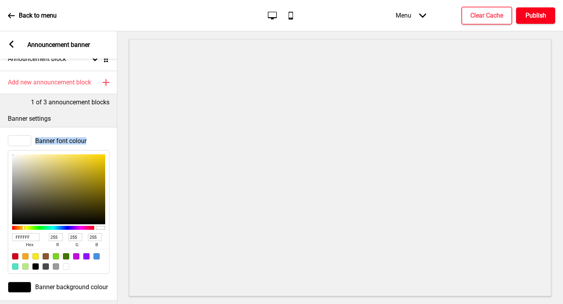
click at [526, 19] on h4 "Publish" at bounding box center [535, 15] width 21 height 9
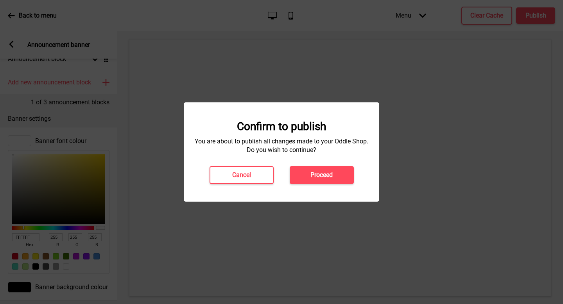
click at [333, 165] on div "Confirm to publish You are about to publish all changes made to your Oddle Shop…" at bounding box center [282, 152] width 180 height 64
click at [321, 162] on div "Confirm to publish You are about to publish all changes made to your Oddle Shop…" at bounding box center [282, 152] width 180 height 64
click at [322, 170] on button "Proceed" at bounding box center [322, 175] width 64 height 18
